Goal: Communication & Community: Connect with others

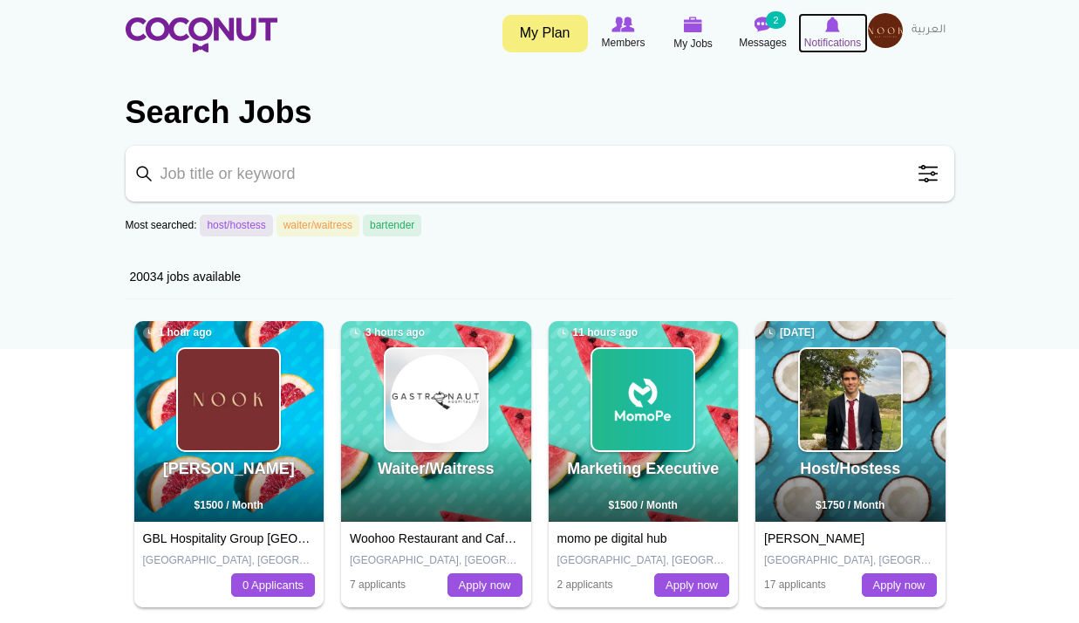
click at [834, 39] on span "Notifications" at bounding box center [832, 42] width 57 height 17
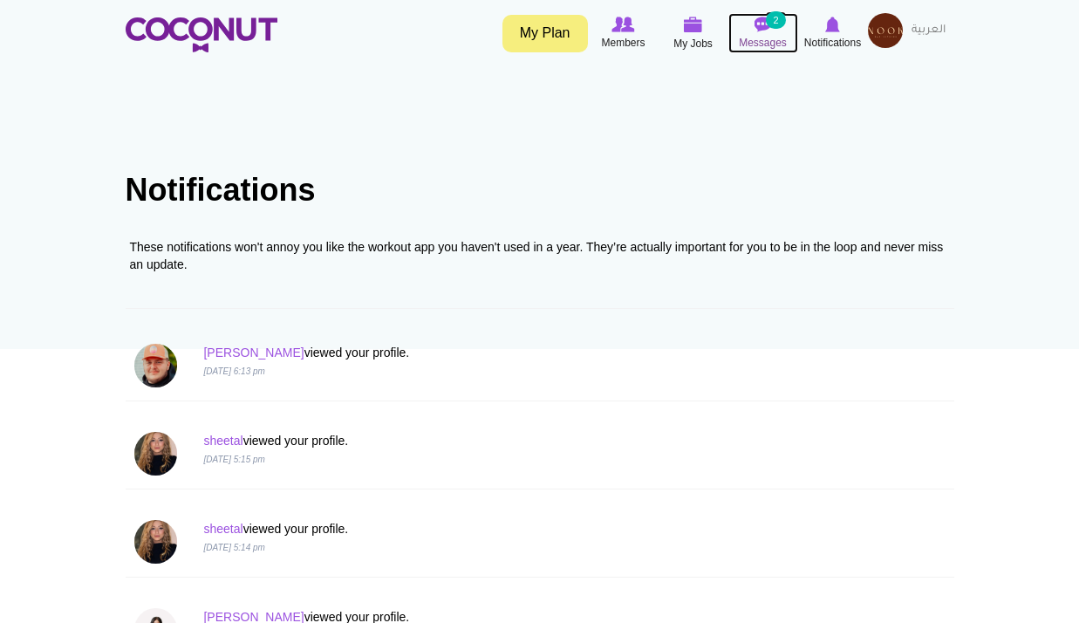
click at [776, 39] on span "Messages" at bounding box center [763, 42] width 48 height 17
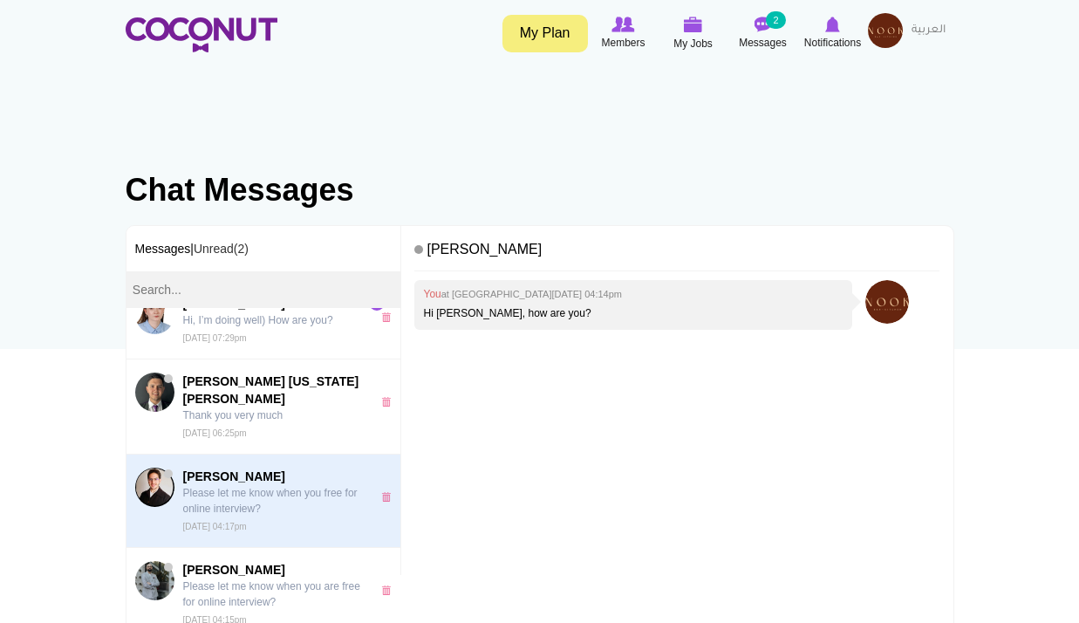
scroll to position [174, 0]
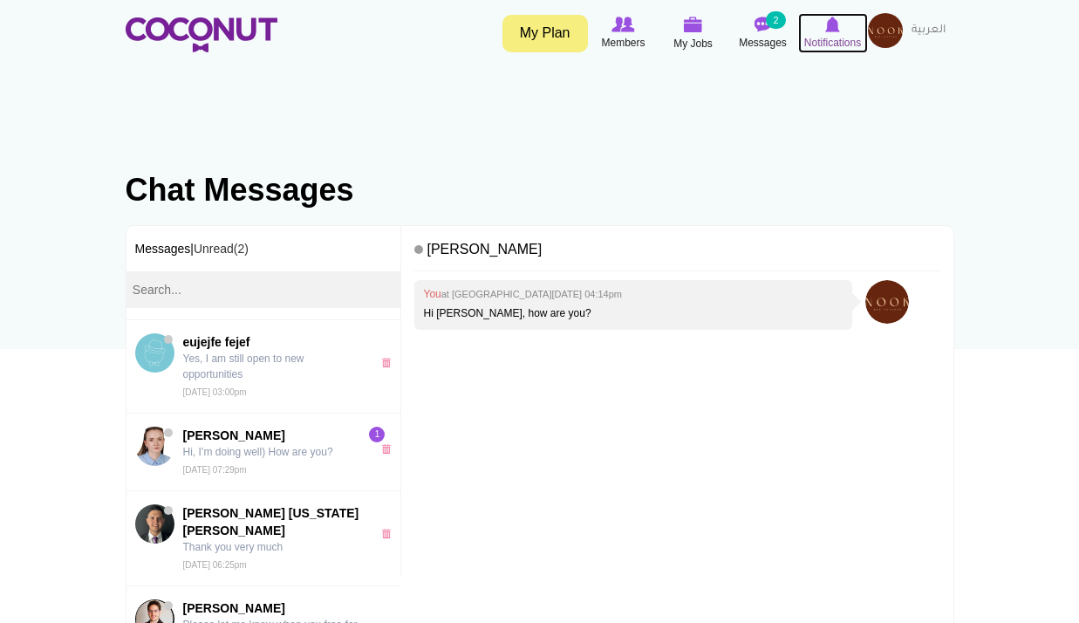
click at [833, 31] on img at bounding box center [832, 25] width 15 height 16
